Goal: Find specific page/section: Find specific page/section

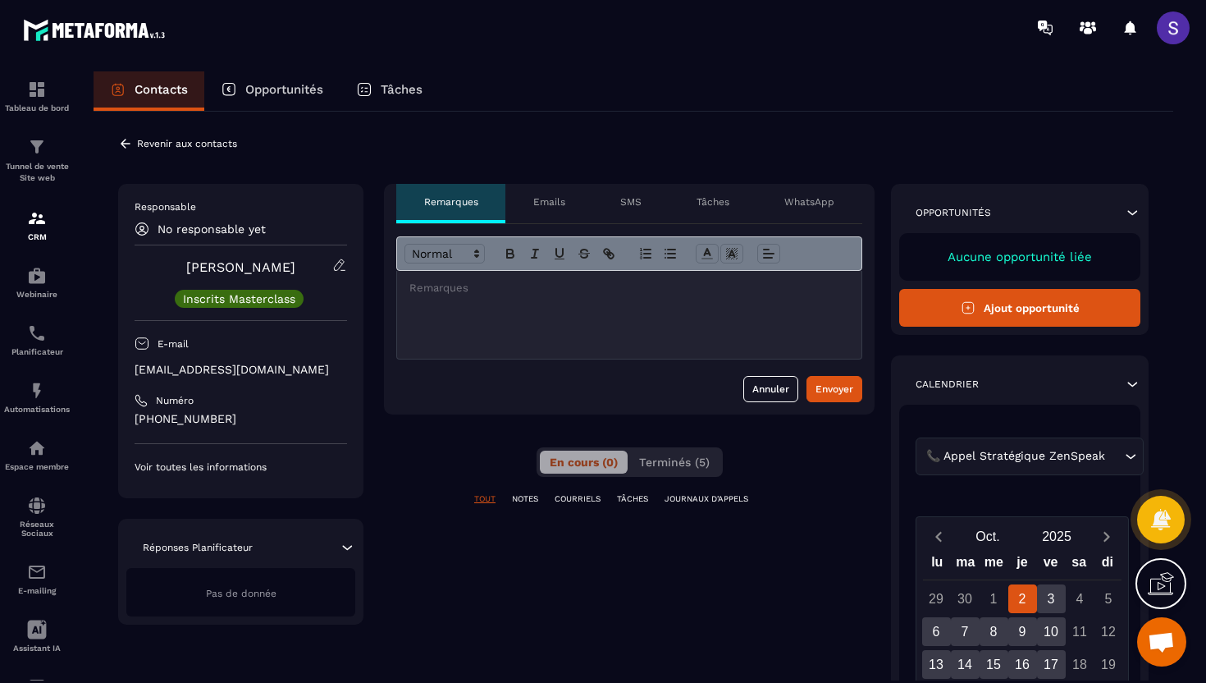
click at [578, 500] on p "COURRIELS" at bounding box center [578, 498] width 46 height 11
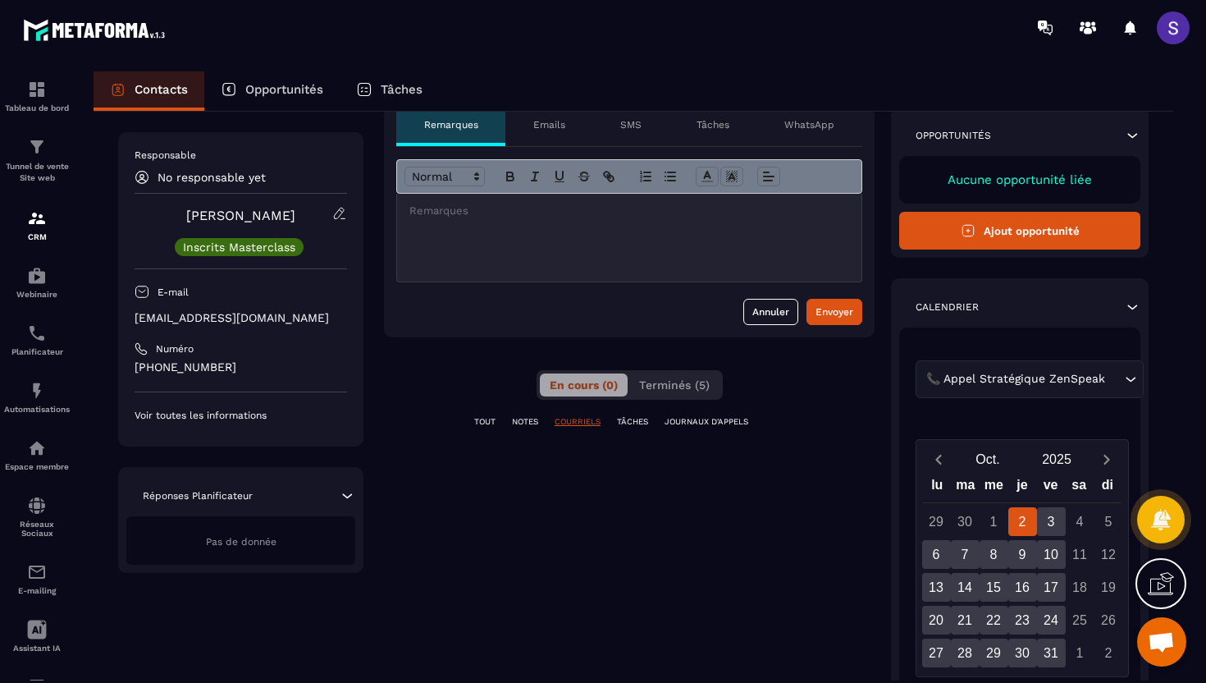
scroll to position [68, 0]
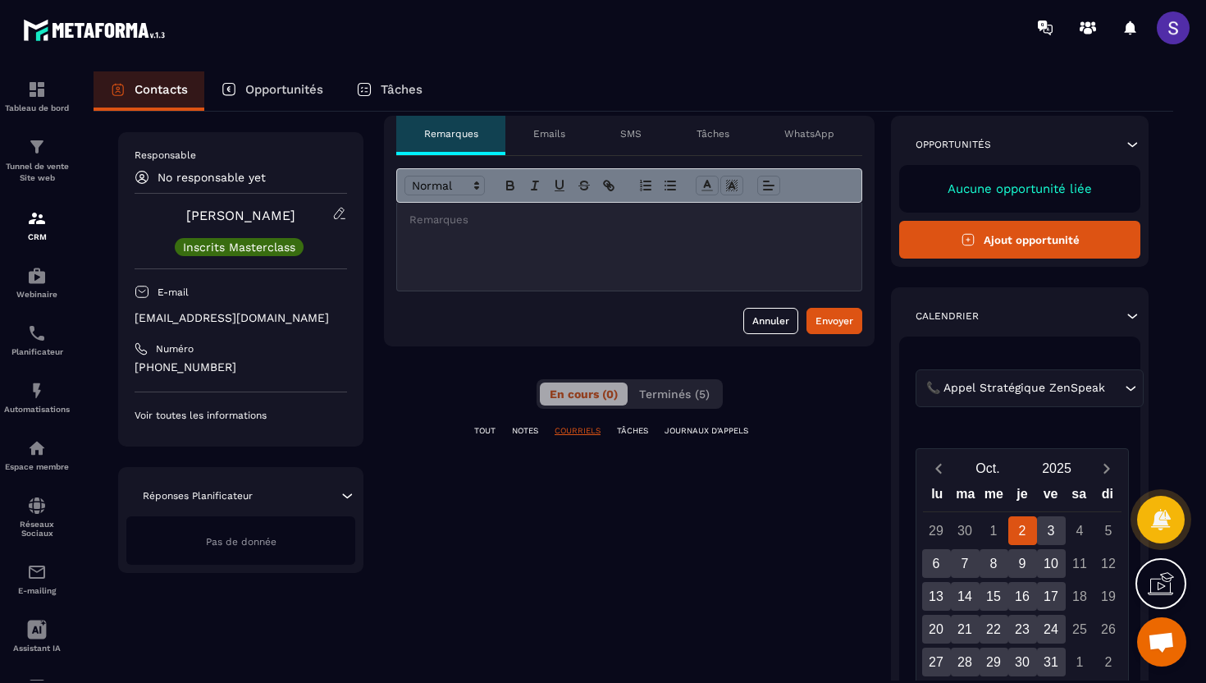
click at [533, 428] on p "NOTES" at bounding box center [525, 430] width 26 height 11
click at [495, 422] on div "**********" at bounding box center [629, 494] width 491 height 757
click at [486, 428] on p "TOUT" at bounding box center [484, 430] width 21 height 11
click at [591, 432] on p "COURRIELS" at bounding box center [578, 430] width 46 height 11
click at [634, 427] on p "TÂCHES" at bounding box center [632, 430] width 31 height 11
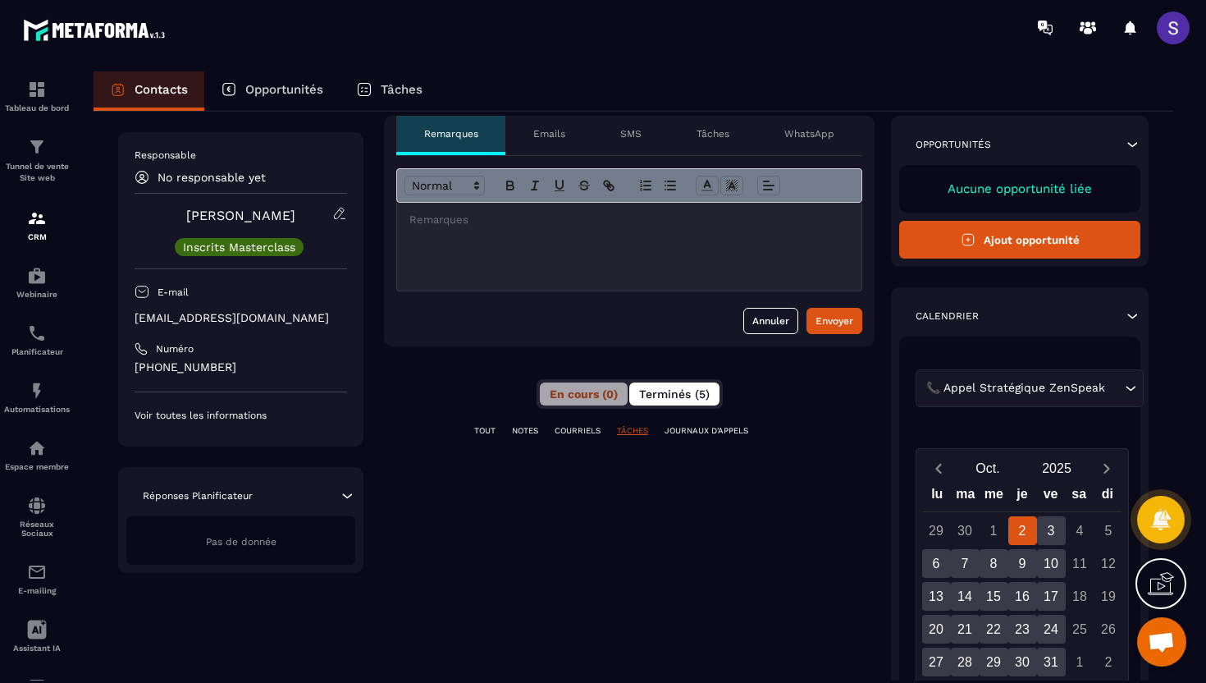
click at [683, 398] on span "Terminés (5)" at bounding box center [674, 393] width 71 height 13
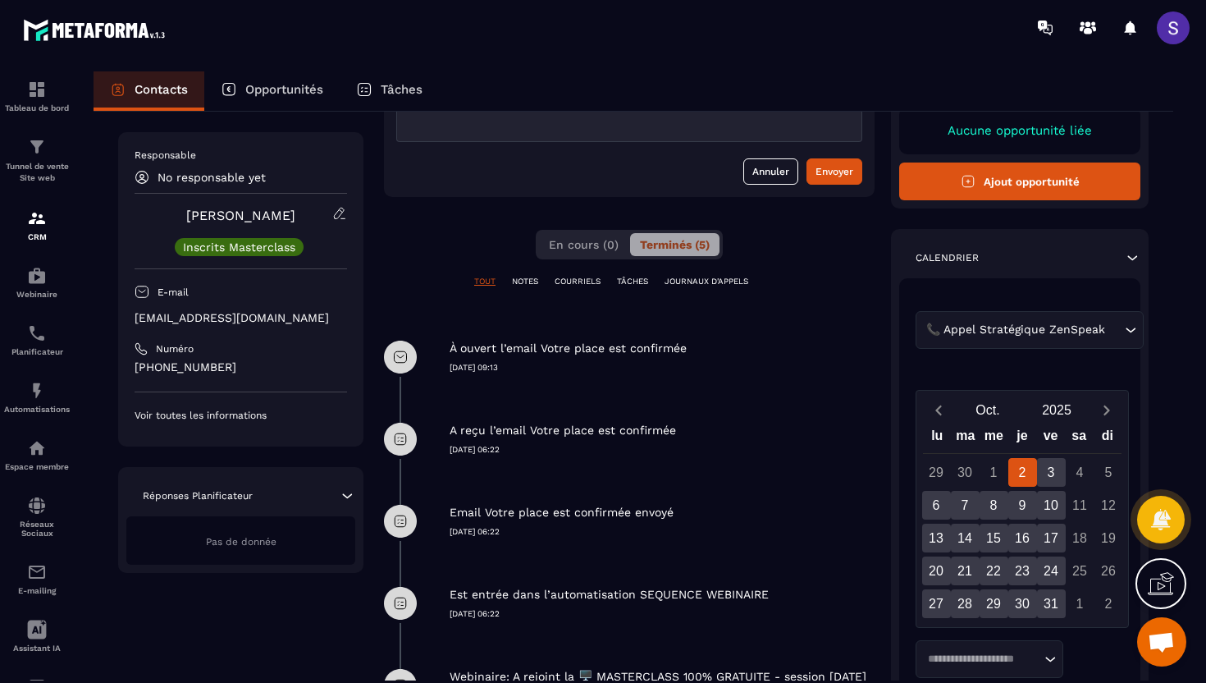
scroll to position [0, 0]
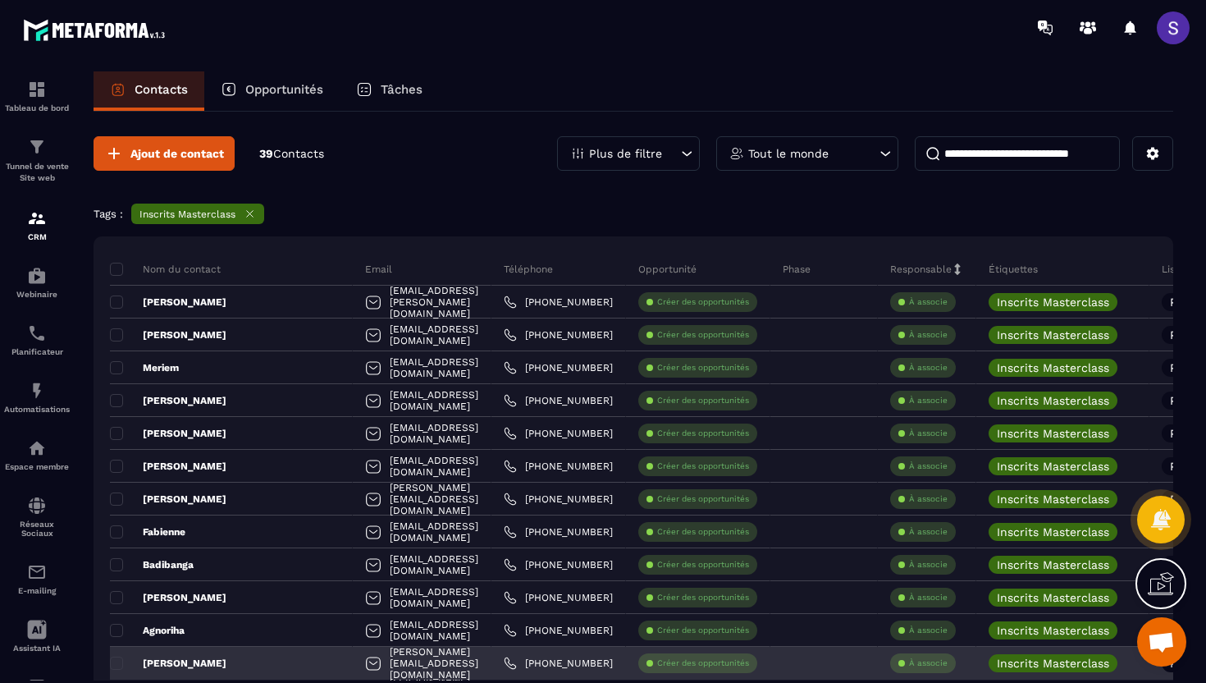
click at [217, 657] on p "[PERSON_NAME]" at bounding box center [168, 662] width 116 height 13
